Goal: Transaction & Acquisition: Book appointment/travel/reservation

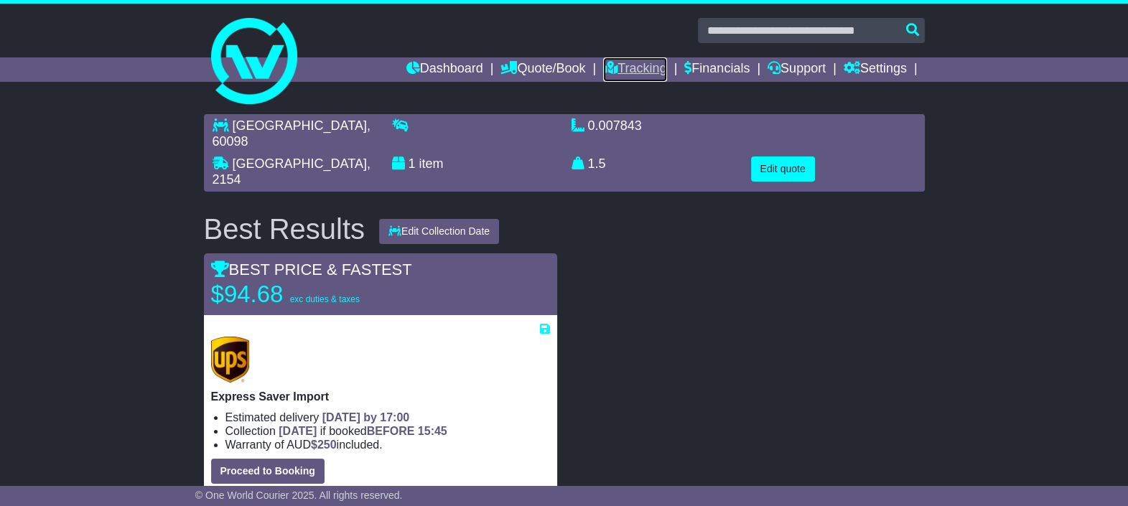
click at [650, 69] on link "Tracking" at bounding box center [634, 69] width 63 height 24
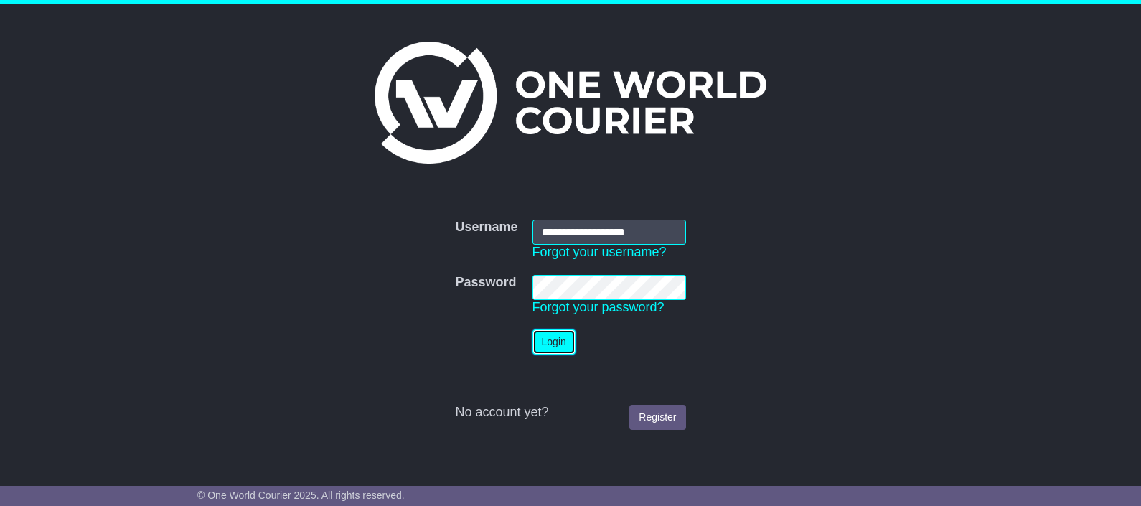
click at [552, 347] on button "Login" at bounding box center [554, 342] width 43 height 25
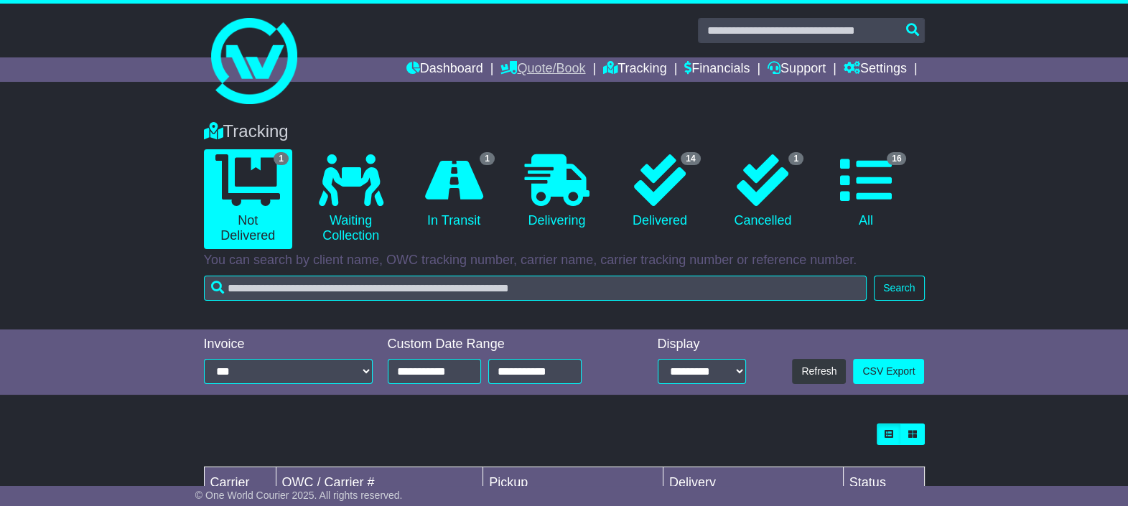
click at [538, 68] on link "Quote/Book" at bounding box center [542, 69] width 85 height 24
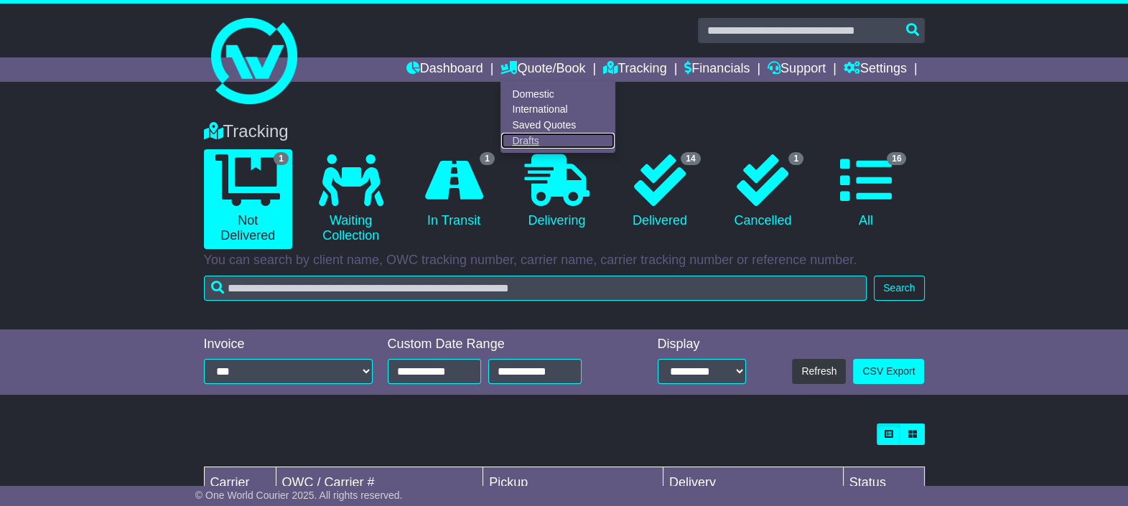
click at [529, 141] on link "Drafts" at bounding box center [557, 141] width 113 height 16
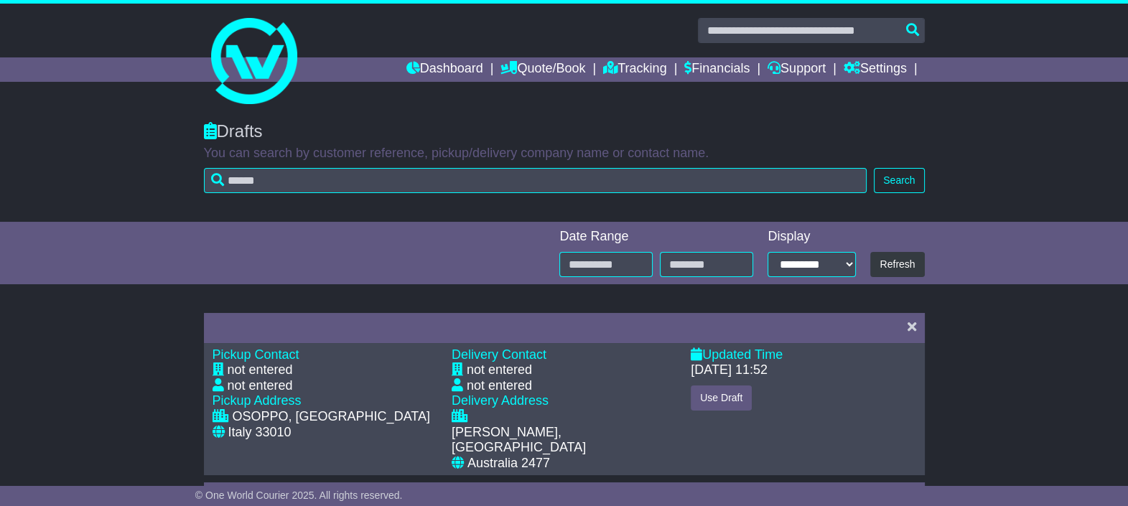
click at [555, 70] on link "Quote/Book" at bounding box center [542, 69] width 85 height 24
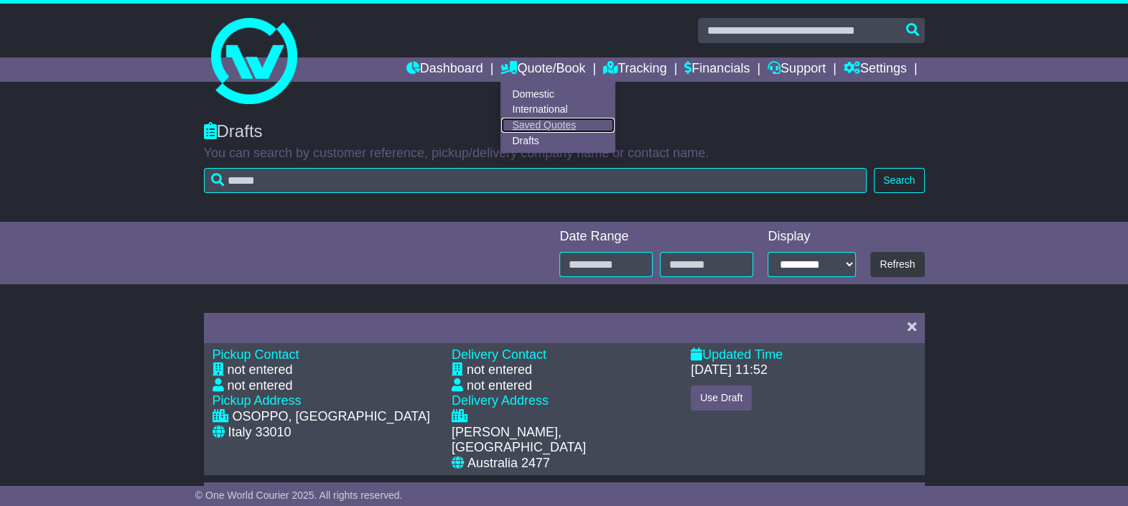
click at [556, 123] on link "Saved Quotes" at bounding box center [557, 126] width 113 height 16
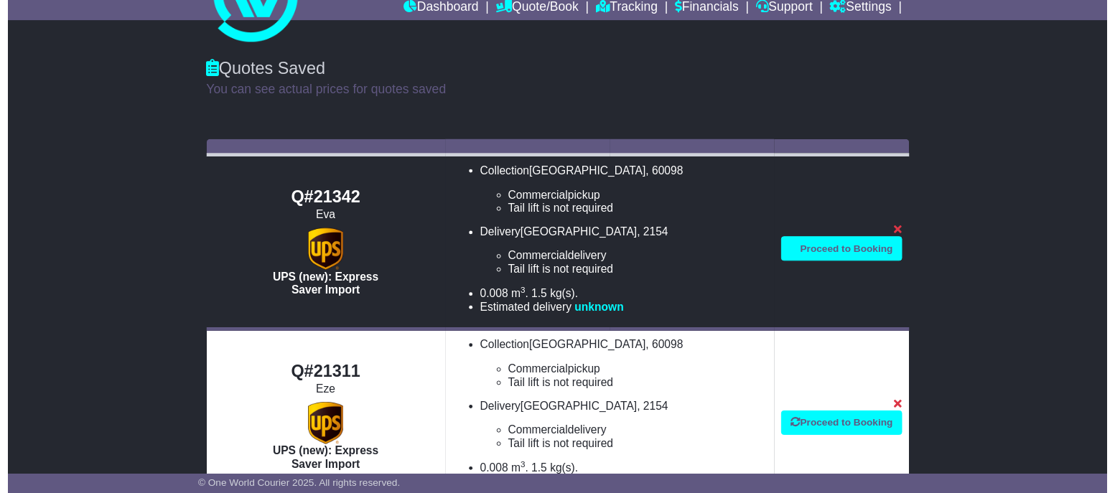
scroll to position [89, 0]
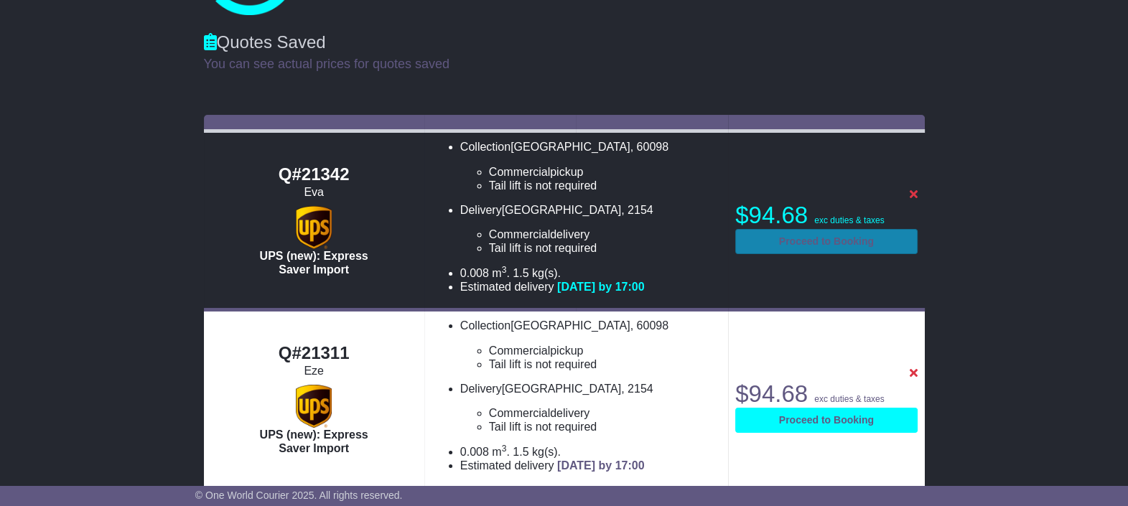
click at [805, 223] on span "94.68" at bounding box center [778, 215] width 60 height 27
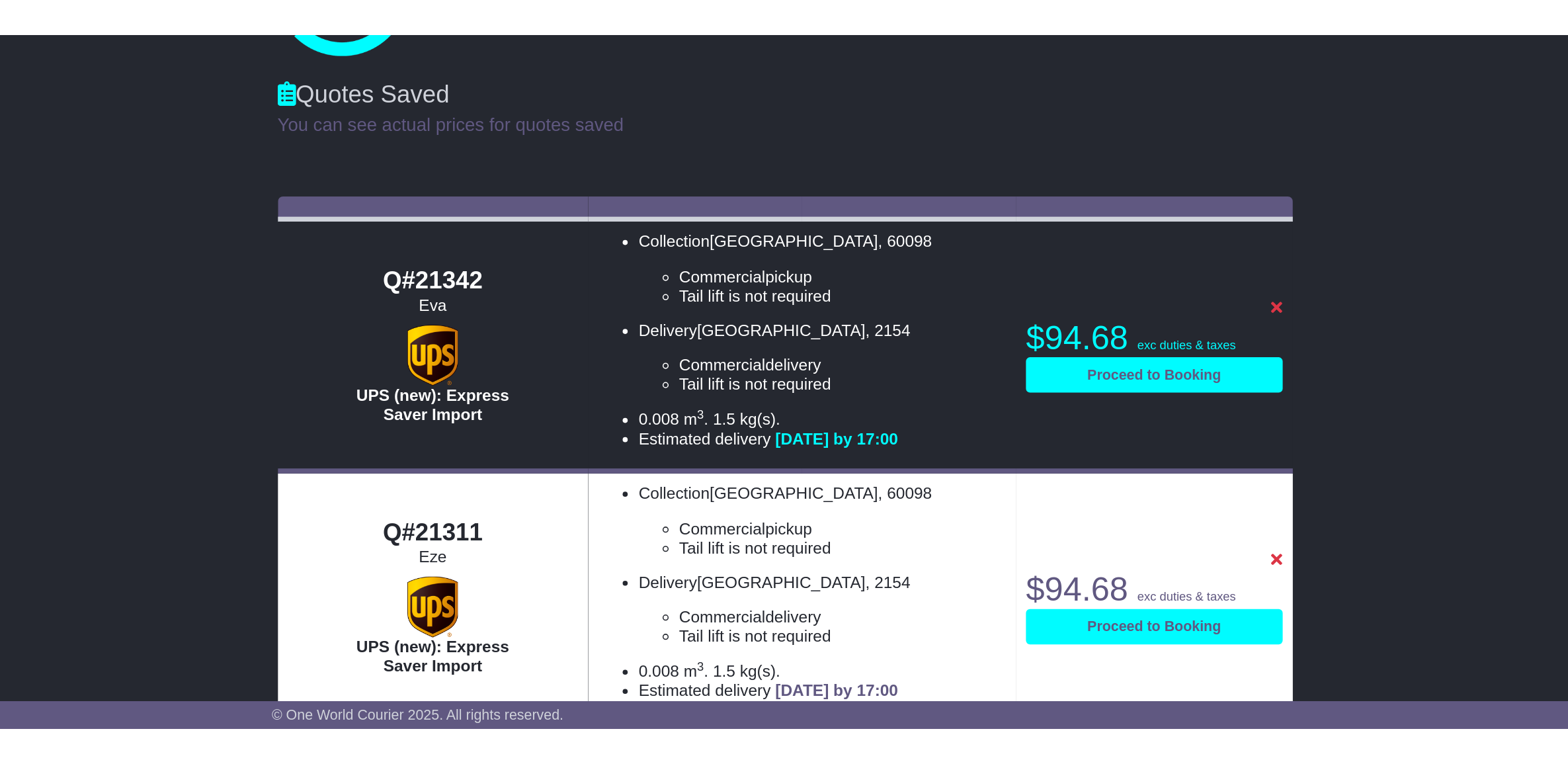
scroll to position [83, 0]
